Goal: Check status: Check status

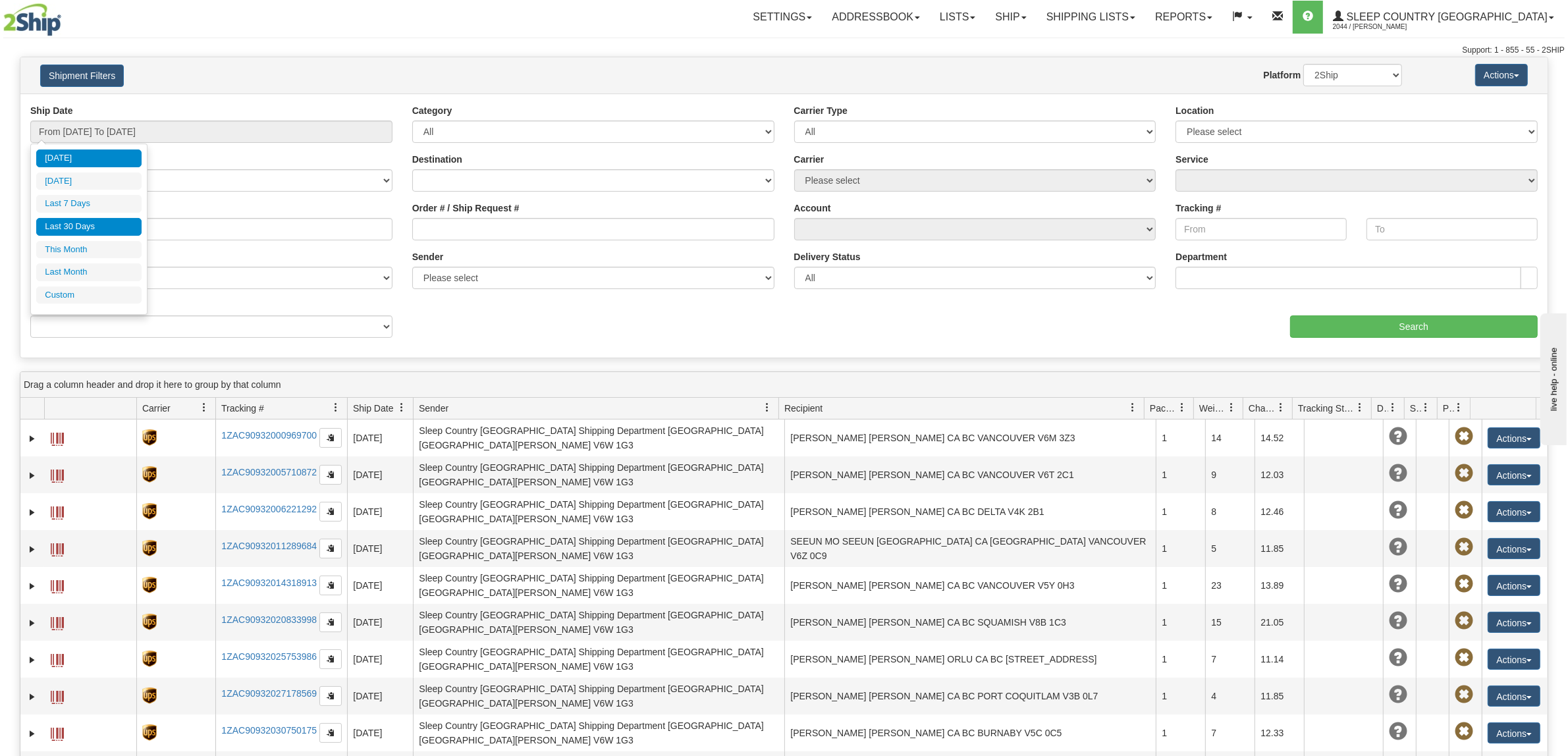
click at [96, 231] on li "Last 30 Days" at bounding box center [88, 227] width 105 height 18
type input "From [DATE] To [DATE]"
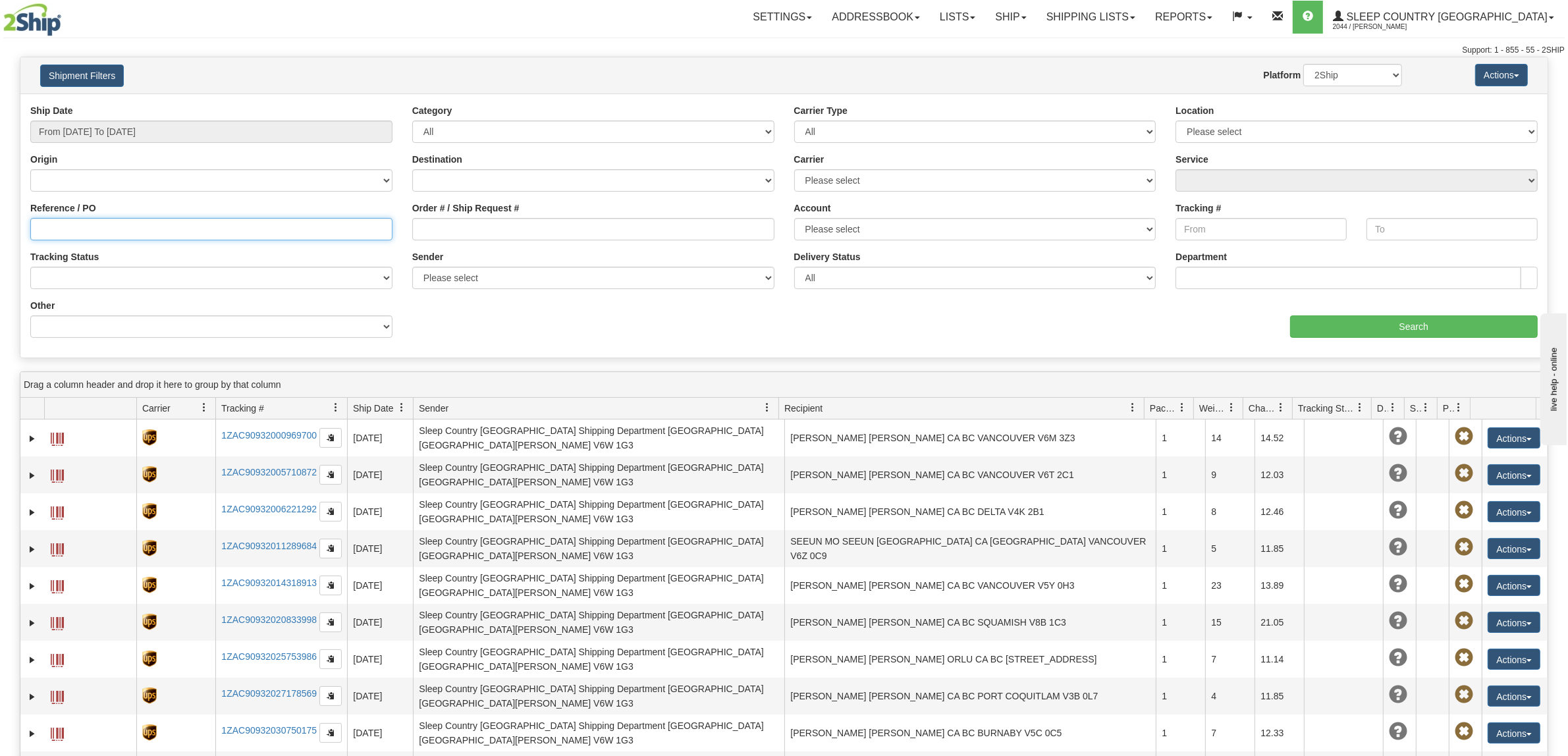
click at [129, 228] on input "Reference / PO" at bounding box center [211, 229] width 362 height 22
paste input "1060814"
type input "1060814"
click at [1358, 320] on input "Search" at bounding box center [1414, 326] width 248 height 22
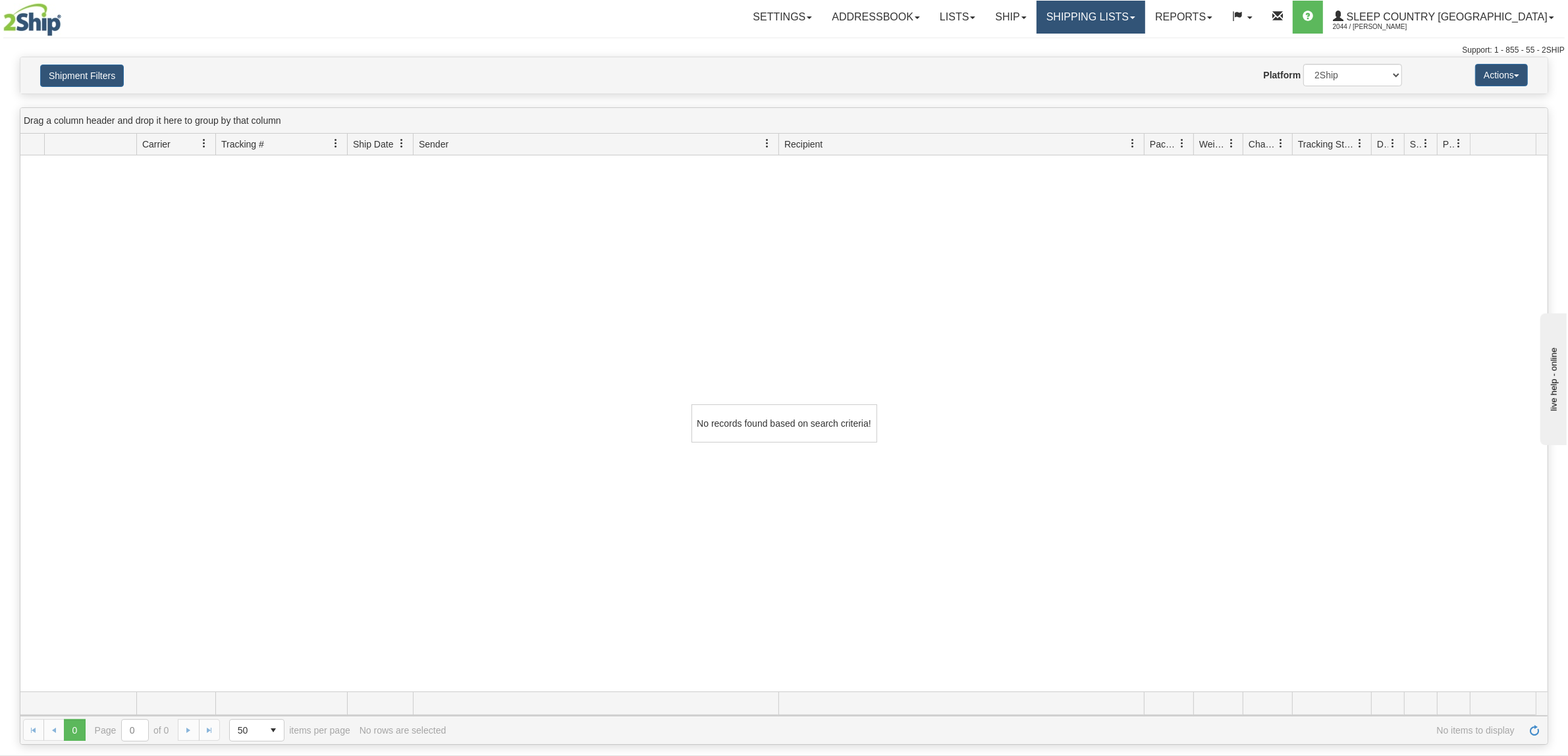
click at [1145, 16] on link "Shipping lists" at bounding box center [1091, 17] width 109 height 33
click at [1132, 60] on span "Search Shipment History" at bounding box center [1080, 63] width 102 height 10
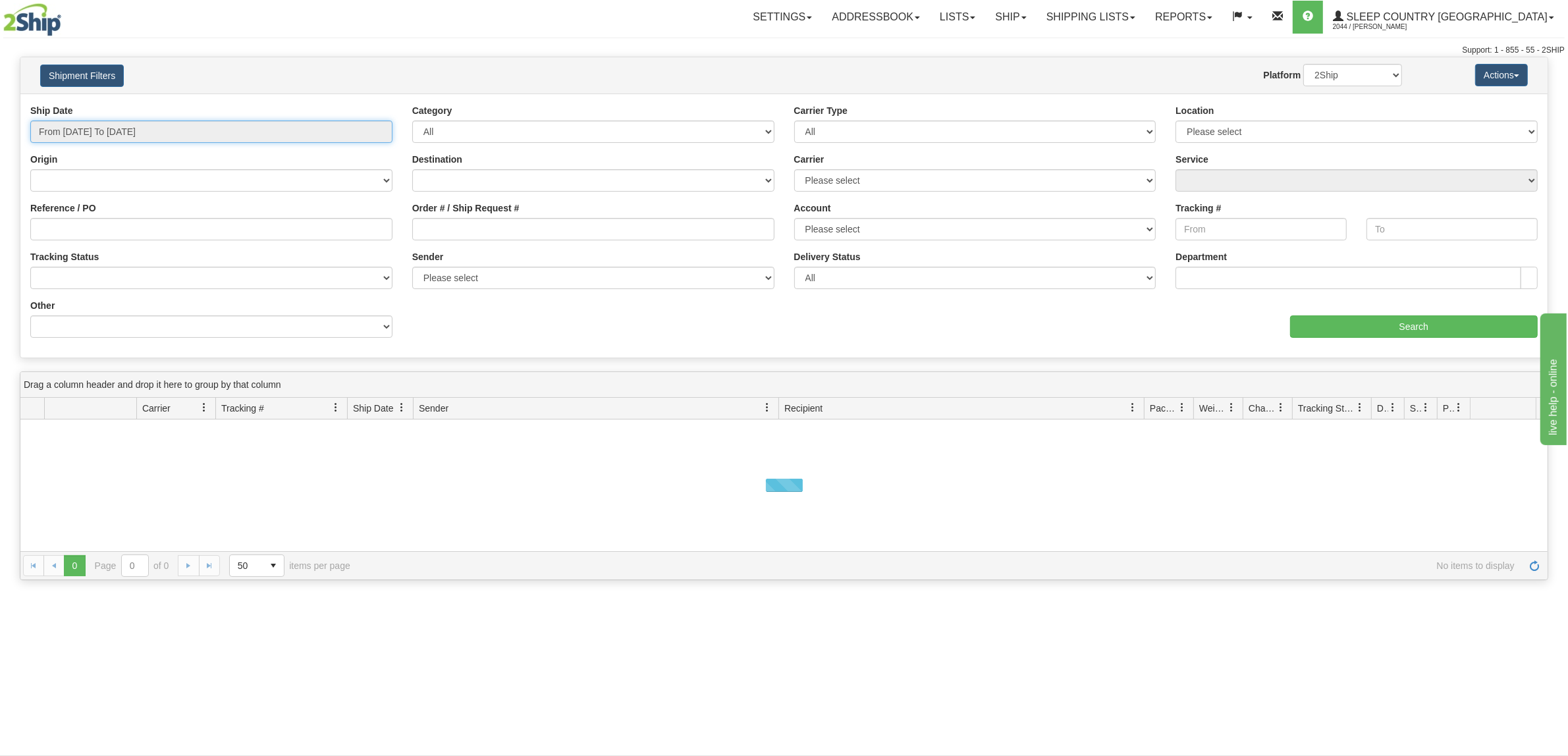
click at [123, 120] on input "From [DATE] To [DATE]" at bounding box center [211, 132] width 362 height 22
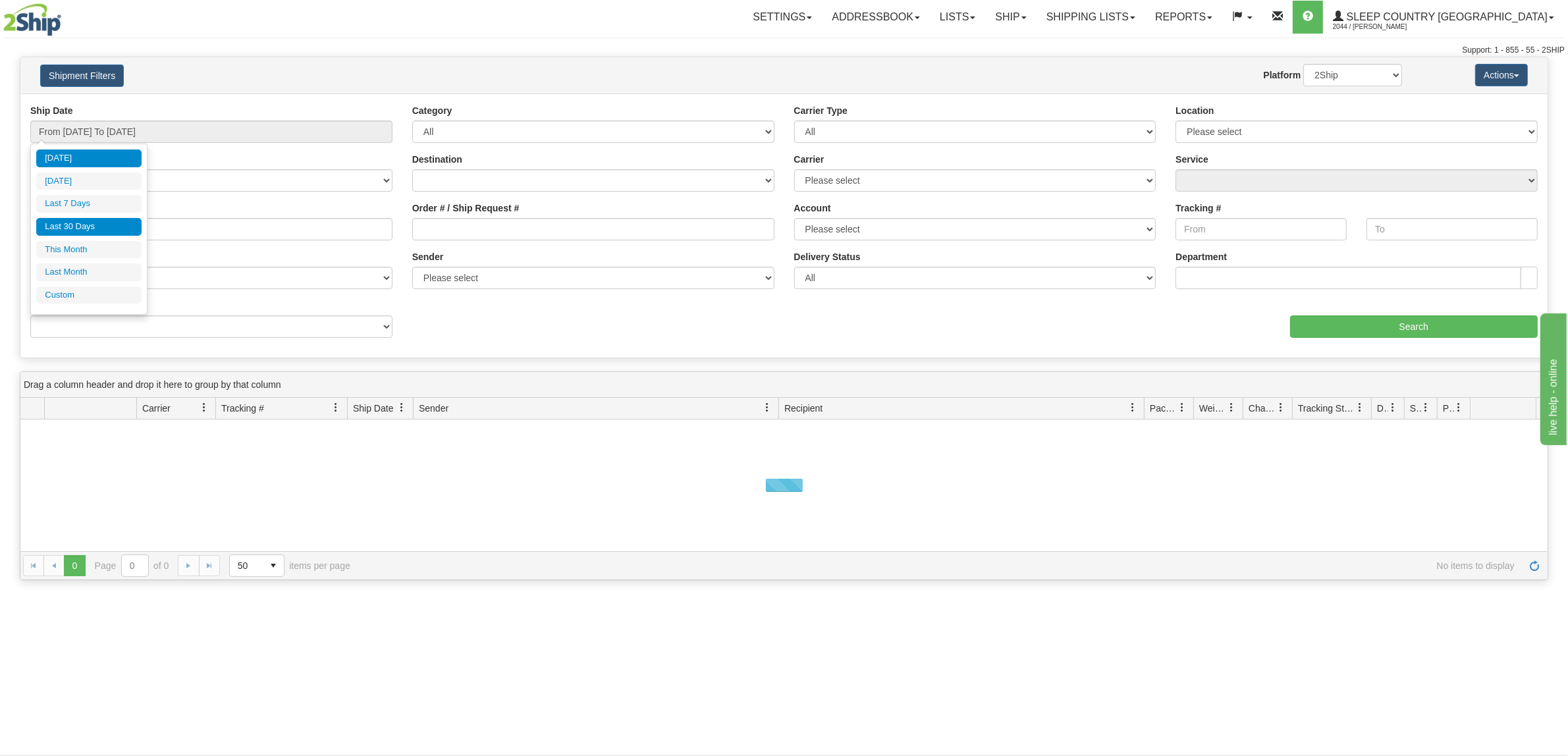
click at [106, 226] on li "Last 30 Days" at bounding box center [88, 227] width 105 height 18
type input "From [DATE] To [DATE]"
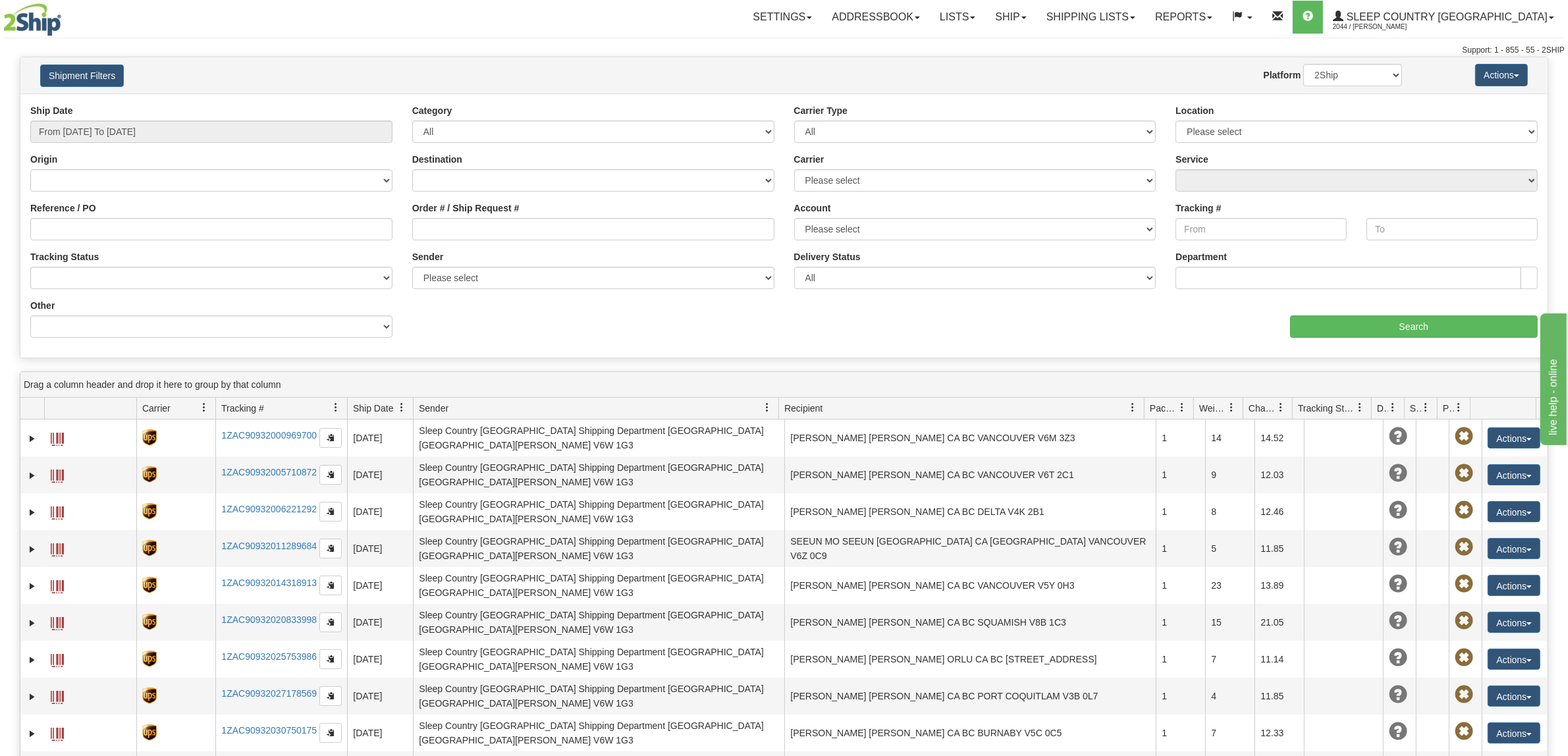
click at [492, 215] on div "Order # / Ship Request #" at bounding box center [593, 220] width 362 height 39
click at [492, 223] on input "Order # / Ship Request #" at bounding box center [593, 229] width 362 height 22
paste input "9000I148049"
type input "9000I148049"
click at [1345, 320] on input "Search" at bounding box center [1414, 326] width 248 height 22
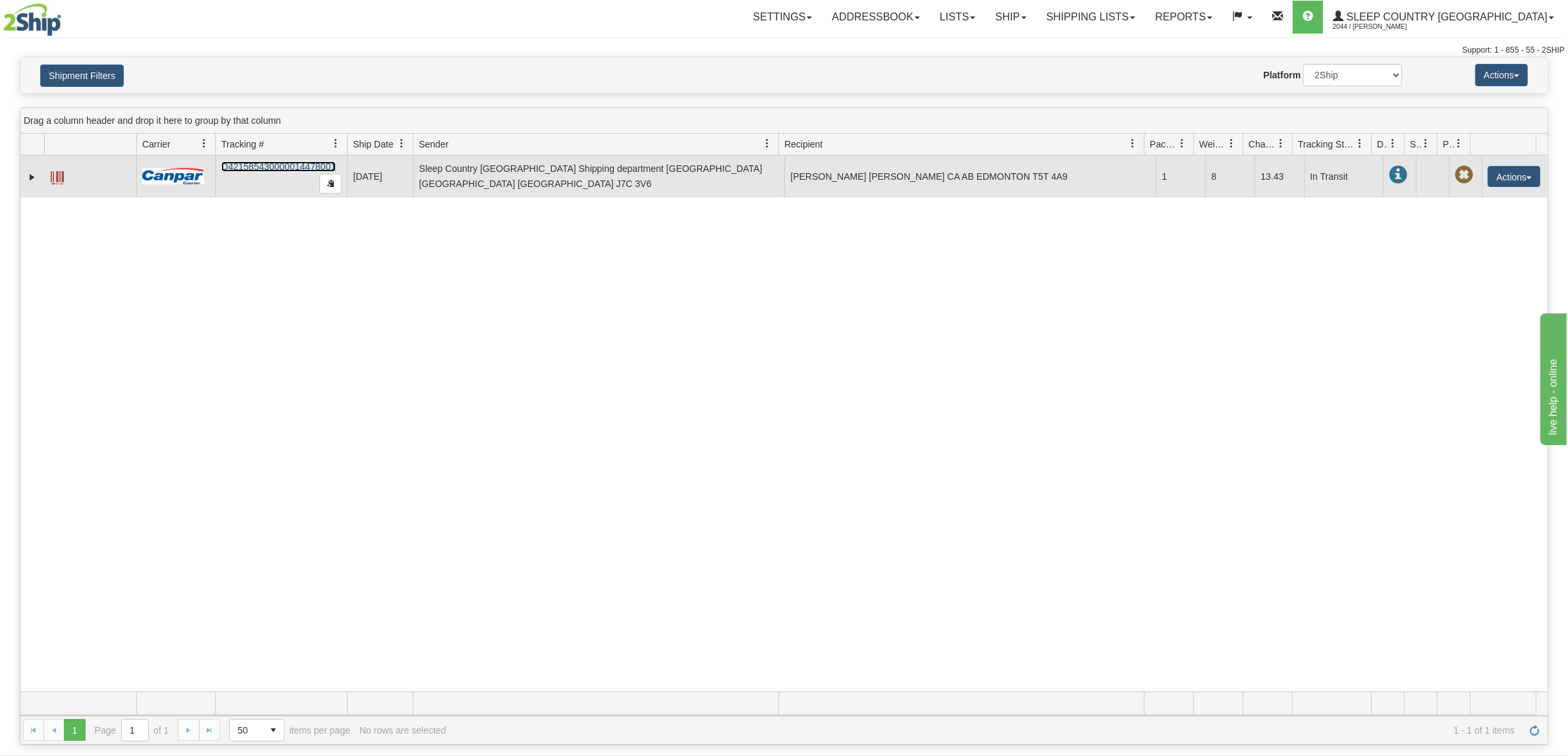
click at [267, 165] on link "D421585430000014478001" at bounding box center [278, 167] width 115 height 10
